Goal: Task Accomplishment & Management: Complete application form

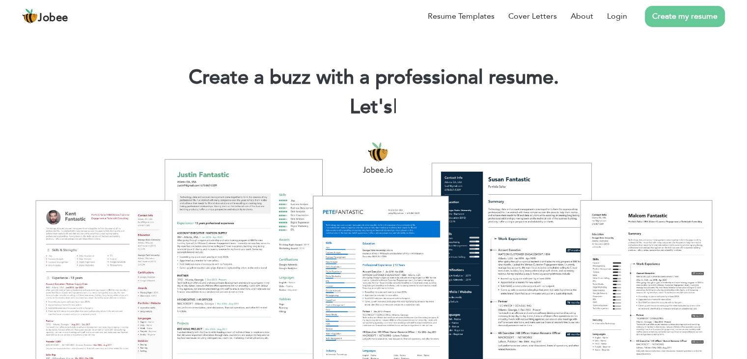
click at [683, 25] on link "Create my resume" at bounding box center [685, 16] width 80 height 21
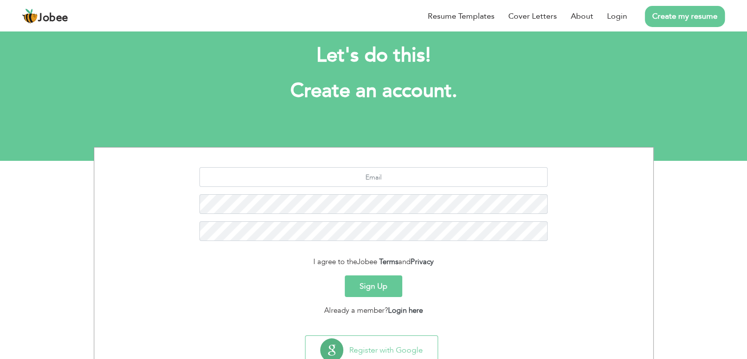
scroll to position [49, 0]
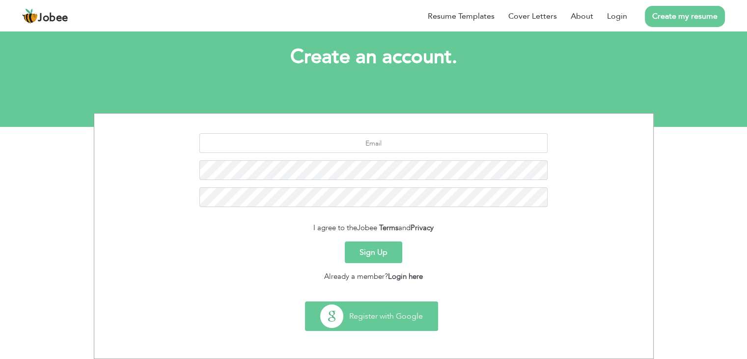
click at [375, 318] on button "Register with Google" at bounding box center [372, 316] width 132 height 28
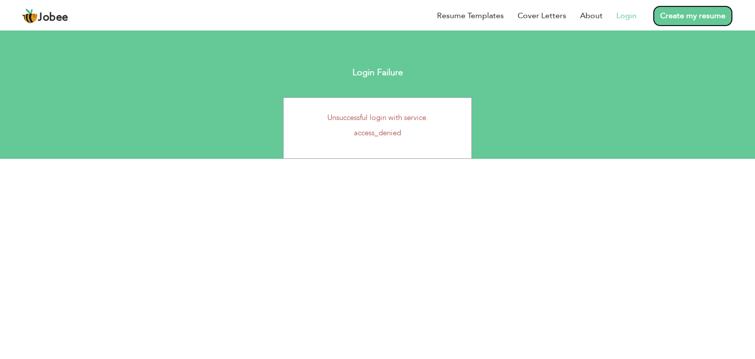
click at [671, 22] on link "Create my resume" at bounding box center [693, 15] width 80 height 21
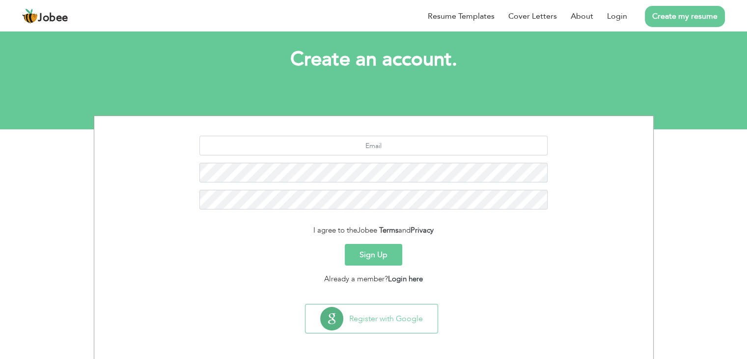
scroll to position [49, 0]
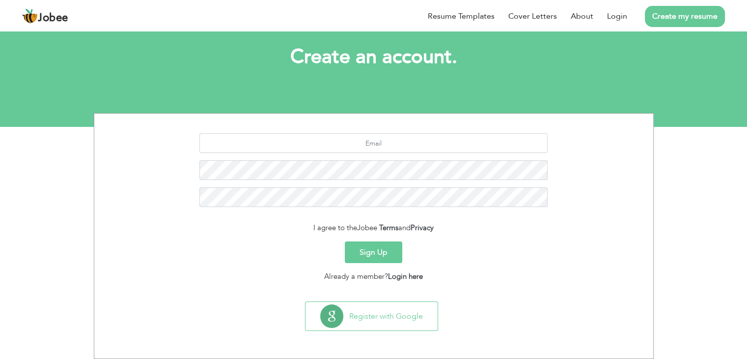
click at [379, 253] on button "Sign Up" at bounding box center [373, 252] width 57 height 22
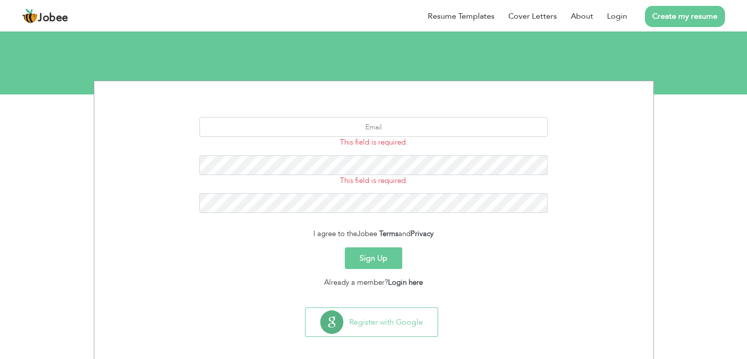
scroll to position [87, 0]
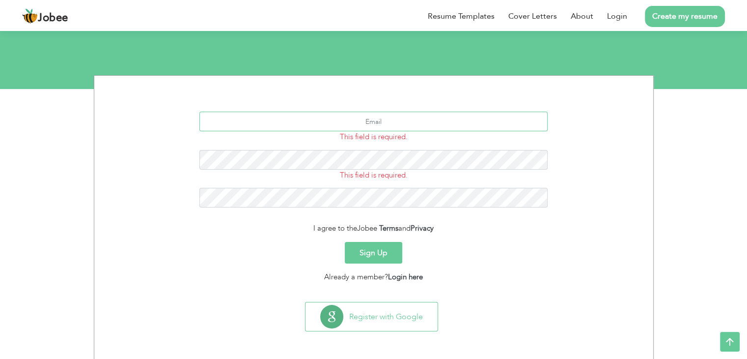
click at [355, 127] on input "text" at bounding box center [373, 122] width 348 height 20
type input "[EMAIL_ADDRESS][DOMAIN_NAME]"
click at [376, 261] on button "Sign Up" at bounding box center [373, 253] width 57 height 22
click at [376, 256] on button "Sign Up" at bounding box center [373, 253] width 57 height 22
click at [380, 248] on button "Sign Up" at bounding box center [373, 253] width 57 height 22
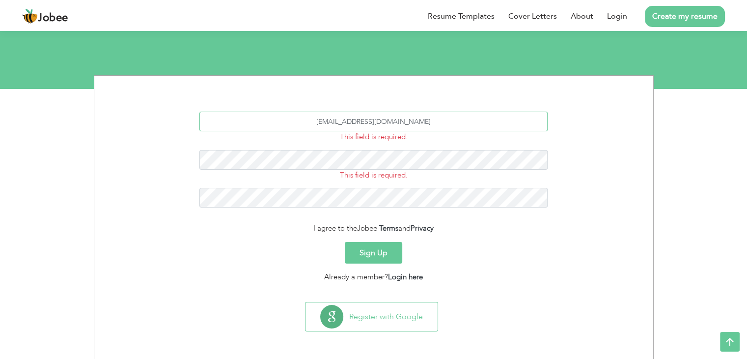
click at [426, 122] on input "doshikevin1012@gmail.com" at bounding box center [373, 122] width 348 height 20
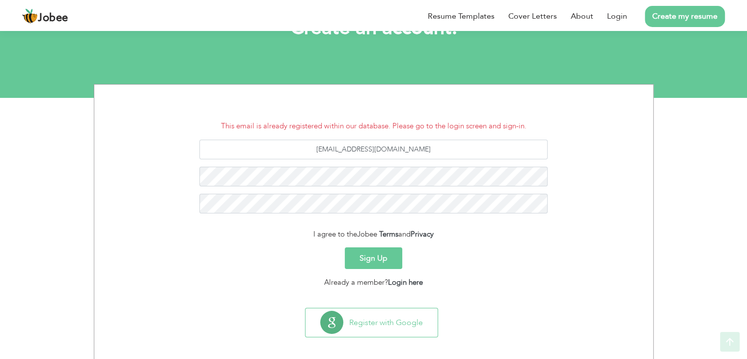
scroll to position [84, 0]
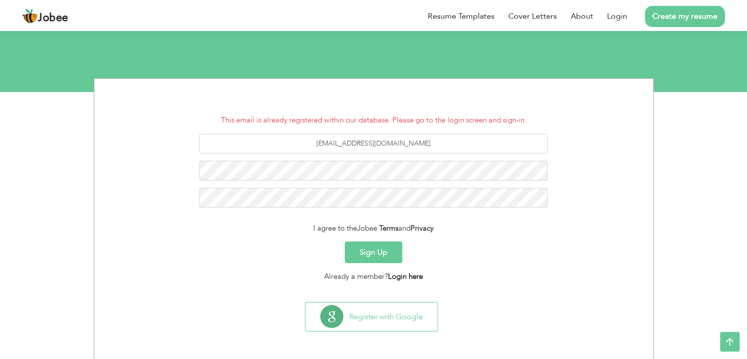
click at [408, 275] on link "Login here" at bounding box center [405, 276] width 35 height 10
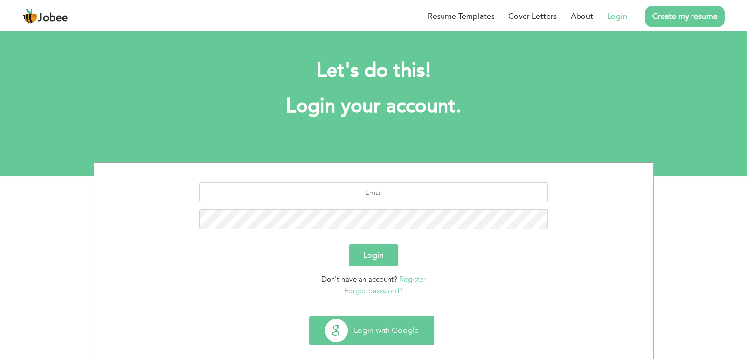
click at [380, 330] on button "Login with Google" at bounding box center [372, 330] width 124 height 28
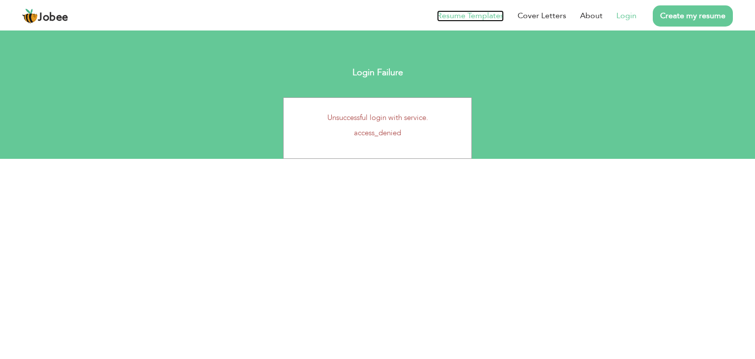
click at [461, 21] on link "Resume Templates" at bounding box center [470, 15] width 67 height 11
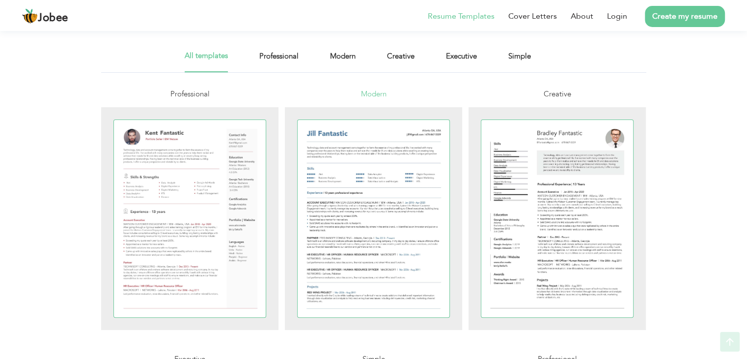
scroll to position [197, 0]
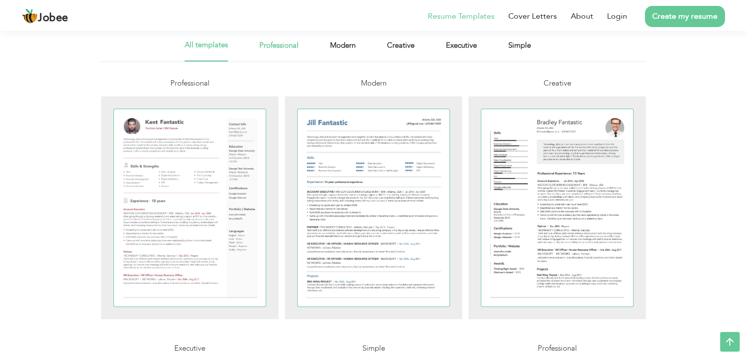
click at [273, 53] on link "Professional" at bounding box center [278, 50] width 39 height 22
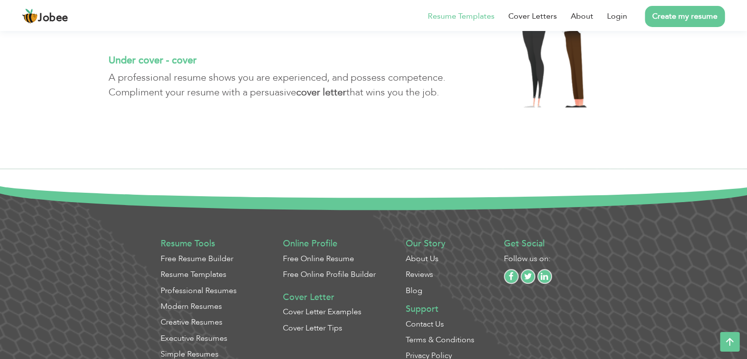
scroll to position [1055, 0]
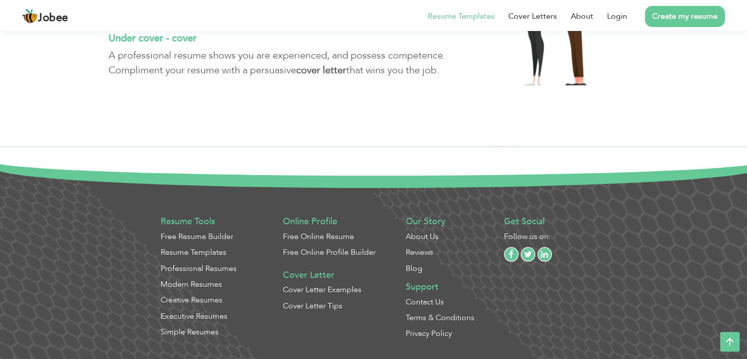
click at [191, 254] on link "Resume Templates" at bounding box center [194, 252] width 66 height 11
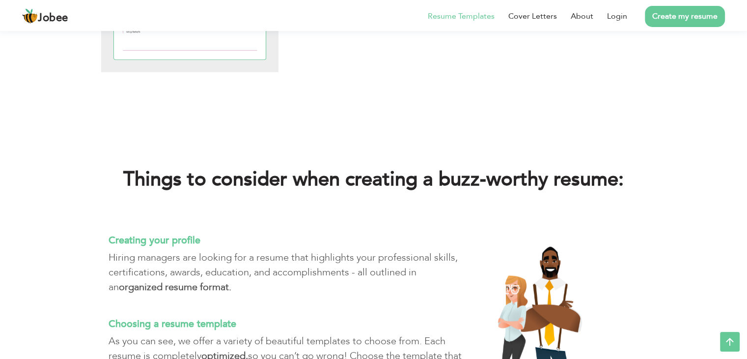
scroll to position [2555, 0]
